Goal: Task Accomplishment & Management: Manage account settings

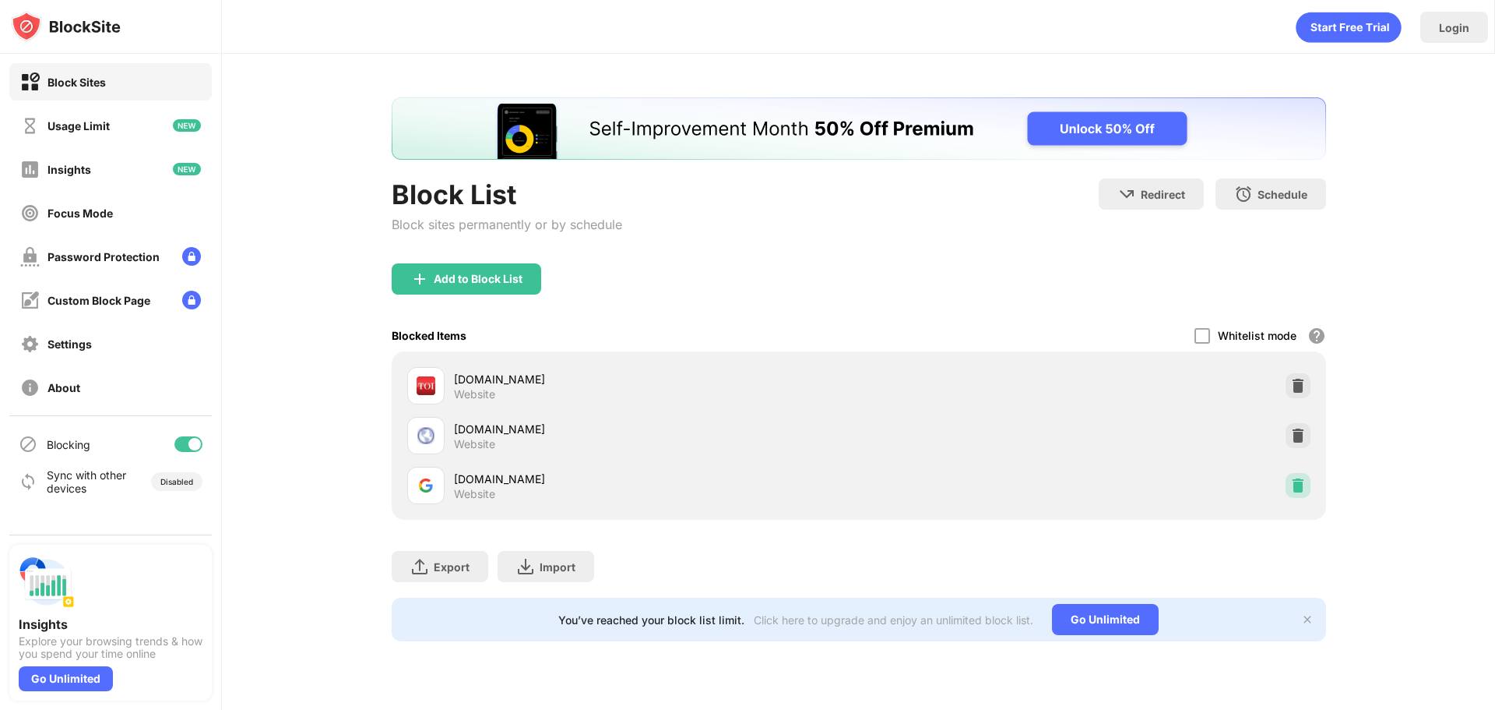
click at [1305, 491] on img at bounding box center [1299, 485] width 16 height 16
